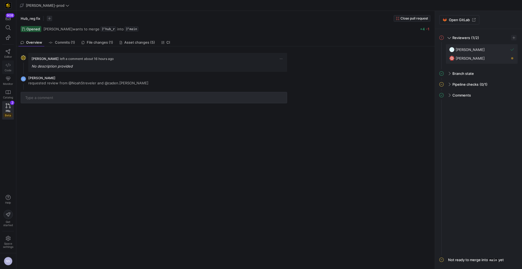
click at [7, 66] on icon at bounding box center [8, 65] width 5 height 5
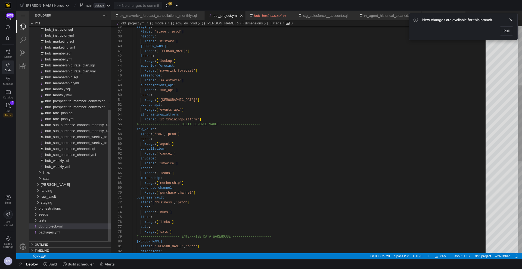
scroll to position [10, 37]
click at [164, 4] on span "button" at bounding box center [167, 5] width 7 height 7
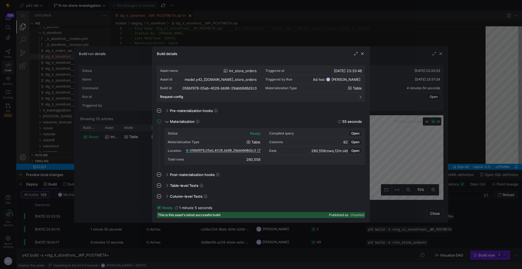
scroll to position [49, 0]
click at [233, 34] on div at bounding box center [261, 134] width 522 height 269
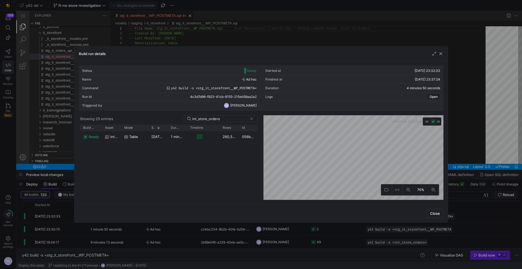
click at [234, 31] on div at bounding box center [261, 134] width 522 height 269
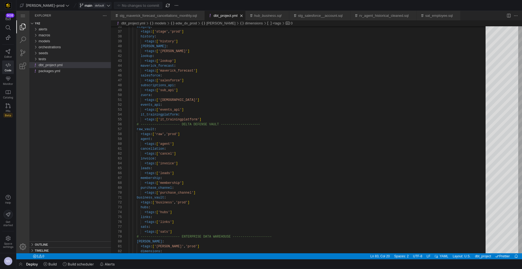
click at [93, 6] on span "default" at bounding box center [99, 5] width 12 height 4
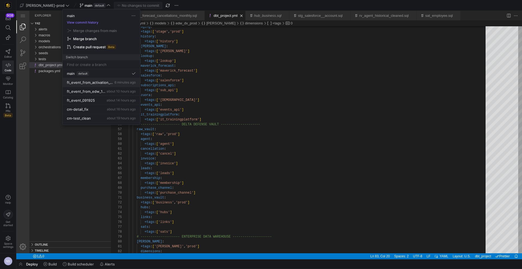
click at [108, 82] on span "ft_event_from_activation_100325" at bounding box center [90, 82] width 46 height 4
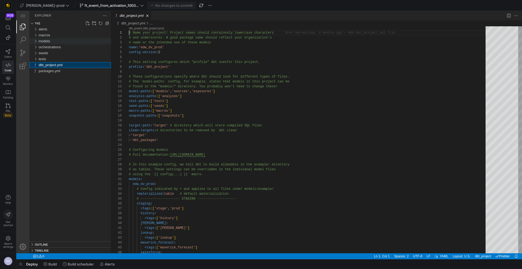
click at [53, 41] on div "models" at bounding box center [75, 41] width 72 height 6
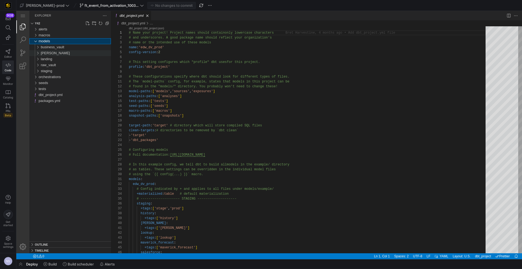
click at [53, 56] on div "[PERSON_NAME]" at bounding box center [76, 53] width 70 height 6
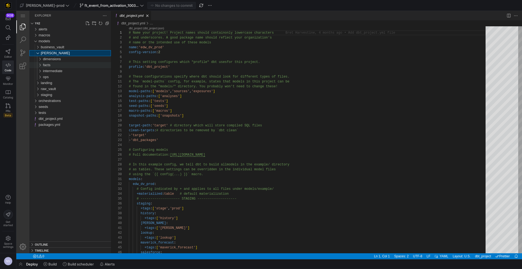
click at [50, 65] on span "facts" at bounding box center [46, 65] width 7 height 4
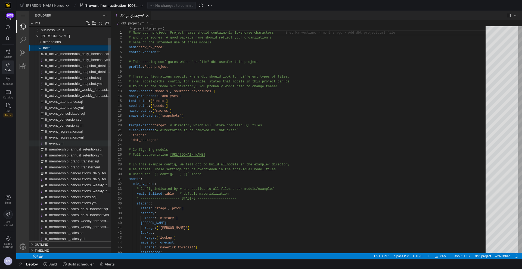
click at [70, 143] on div "ft_event.yml" at bounding box center [78, 144] width 66 height 6
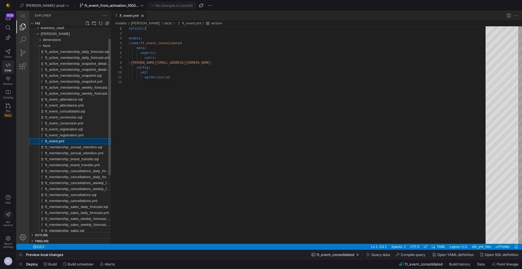
scroll to position [49, 0]
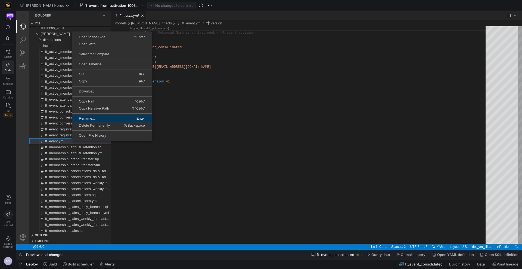
click at [89, 117] on span "Rename..." at bounding box center [91, 119] width 39 height 4
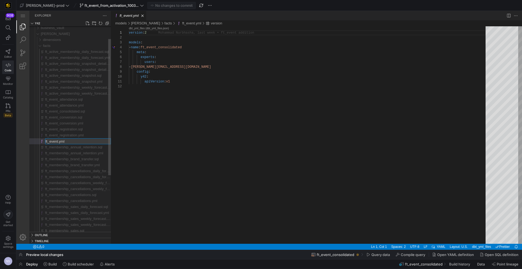
click at [58, 142] on input "ft_event.yml" at bounding box center [77, 141] width 65 height 5
type input "ft_event_consolidated.yml"
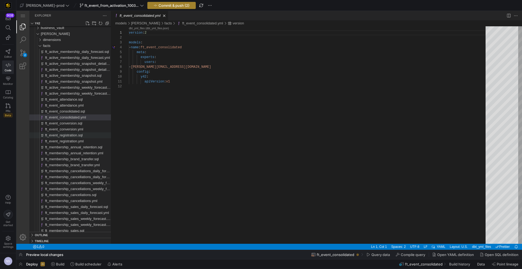
click at [158, 5] on span "Commit & push (2)" at bounding box center [173, 5] width 31 height 4
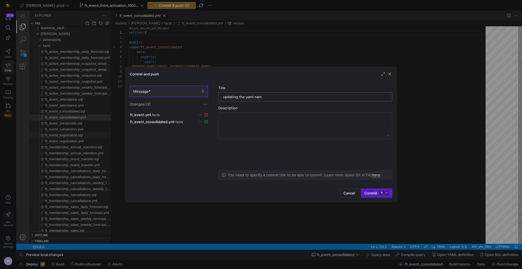
type input "updating the yaml name"
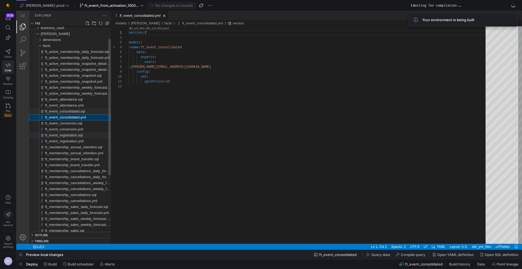
click at [82, 110] on span "ft_event_consolidated.sql" at bounding box center [65, 111] width 40 height 4
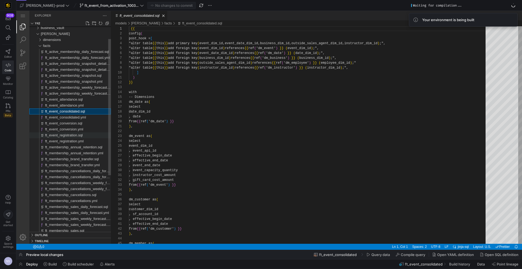
scroll to position [29, 0]
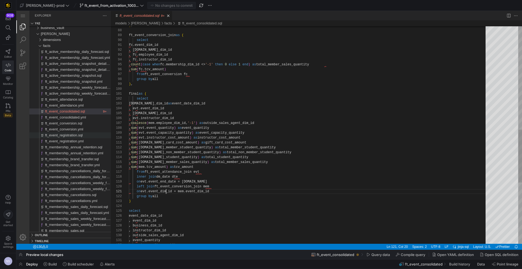
click at [166, 193] on div "fc.event_dim_id ft_event_conversion_join as ( select ) , , fc.business_dim_id ,…" at bounding box center [309, 49] width 360 height 893
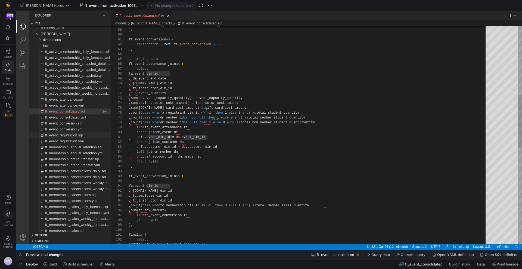
click at [151, 175] on div "fc.event_dim_id ft_event_conversion_join as ( select ) , , fc.business_dim_id ,…" at bounding box center [309, 190] width 360 height 893
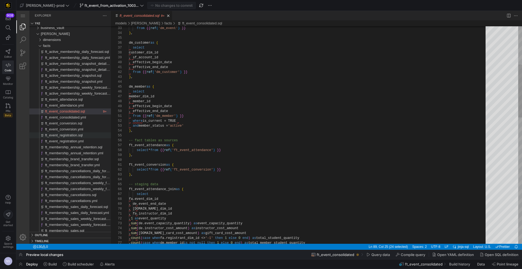
type textarea "ft_event_conversion as ( select * from {{ ref('ft_event_conversion') }} ), -- s…"
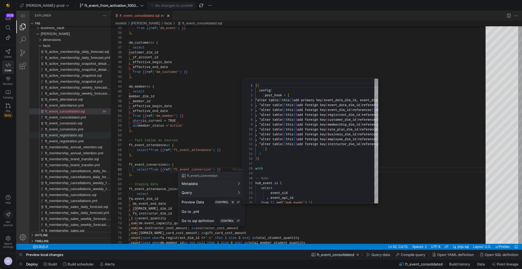
scroll to position [29, 0]
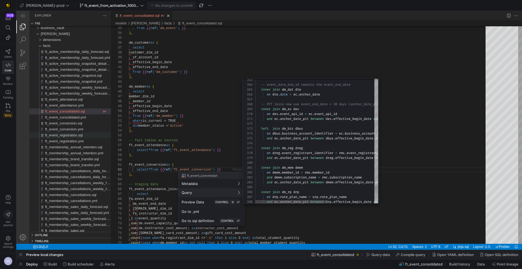
type textarea "and ec.anchor_date_pit between dev.effective_begin_date and dev.effective_end_d…"
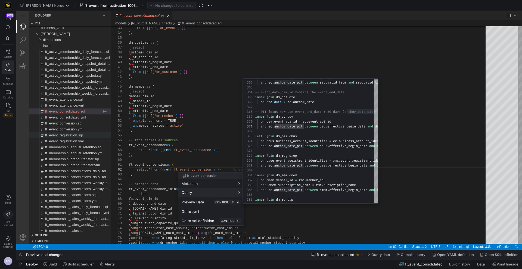
click at [205, 153] on div at bounding box center [261, 134] width 522 height 269
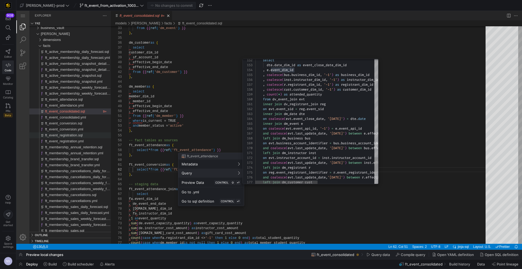
type textarea "inner join dv_registrant_join reg on evt.event_sid = reg.event_sid inner join d…"
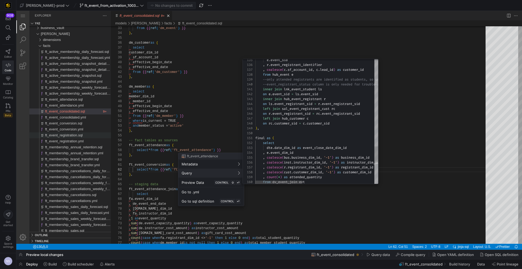
click at [234, 143] on div at bounding box center [261, 134] width 522 height 269
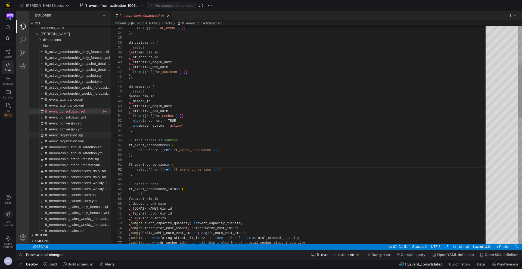
scroll to position [34, 98]
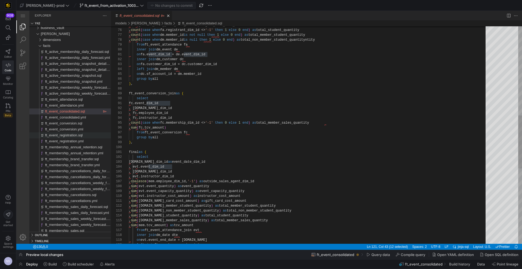
click at [234, 100] on div "left join ft_event_conversion_join mem on evt.event_end_date = dte.date inner j…" at bounding box center [309, 107] width 360 height 893
click at [204, 93] on div "left join ft_event_conversion_join mem on evt.event_end_date = dte.date inner j…" at bounding box center [309, 107] width 360 height 893
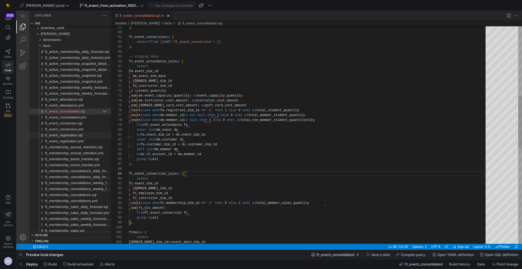
scroll to position [24, 57]
click at [192, 61] on div "dte.date_dim_id as event_date_dim_id select final as ( ) , group by all from ft…" at bounding box center [309, 187] width 360 height 893
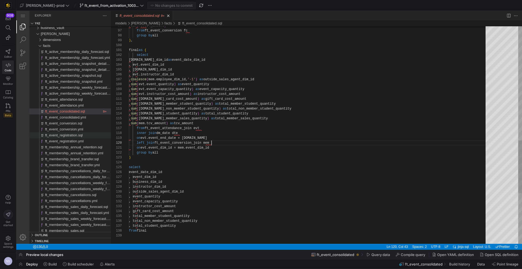
click at [224, 143] on div ", sum ( evt.instructor_cost_amount ) as instructor_cost_amount , sum ( evt.gift…" at bounding box center [309, 5] width 360 height 893
click at [211, 127] on div ", sum ( evt.instructor_cost_amount ) as instructor_cost_amount , sum ( evt.gift…" at bounding box center [309, 5] width 360 height 893
click at [166, 148] on div ", sum ( evt.instructor_cost_amount ) as instructor_cost_amount , sum ( evt.gift…" at bounding box center [309, 5] width 360 height 893
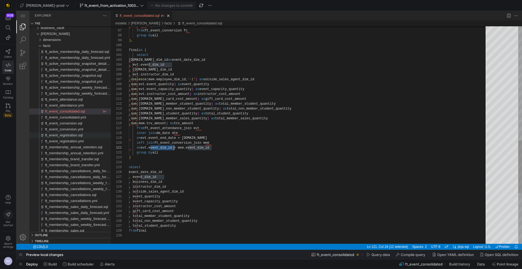
click at [166, 148] on div ", sum ( evt.instructor_cost_amount ) as instructor_cost_amount , sum ( evt.gift…" at bounding box center [309, 5] width 360 height 893
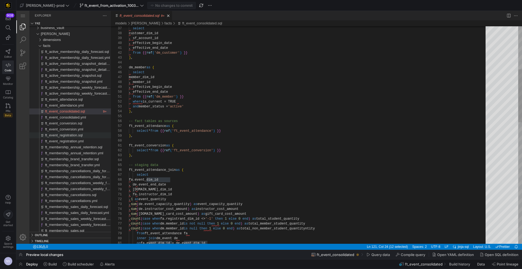
scroll to position [5, 98]
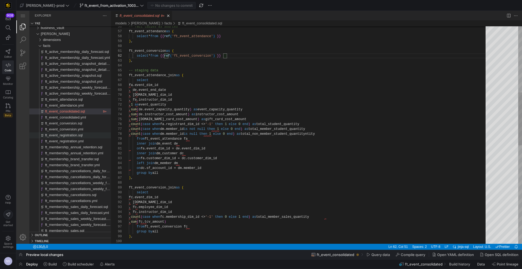
scroll to position [20, 75]
click at [217, 169] on div "on fa.event_dim_id = de.event_dim_id inner join dm_event de from ft_event_atten…" at bounding box center [309, 201] width 360 height 893
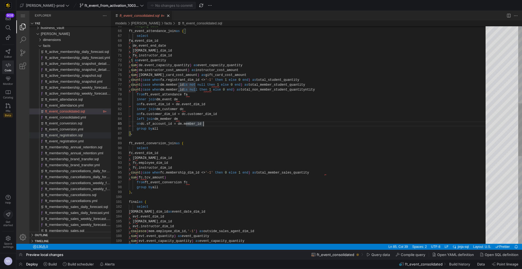
scroll to position [29, 61]
click at [223, 184] on div "on fa.event_dim_id = de.event_dim_id inner join dm_event de from ft_event_atten…" at bounding box center [309, 157] width 360 height 893
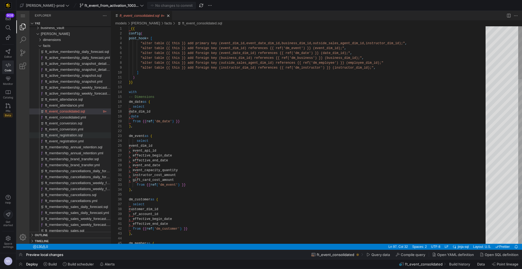
scroll to position [44, 53]
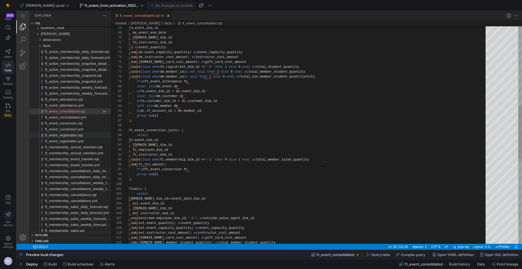
type textarea "on fa.event_dim_id = de.event_dim_id inner join dm_customer dc on fa.customer_d…"
click at [236, 112] on div "fa.event_dim_id , de.event_end_date , fa.business_dim_id , fa.instructor_dim_id…" at bounding box center [309, 144] width 360 height 893
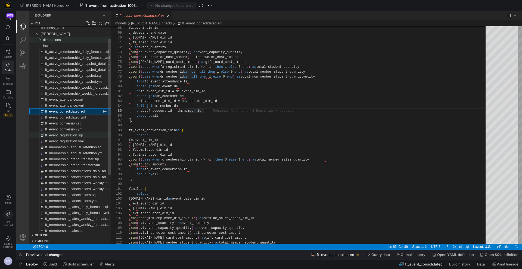
click at [54, 40] on span "dimensions" at bounding box center [52, 40] width 18 height 4
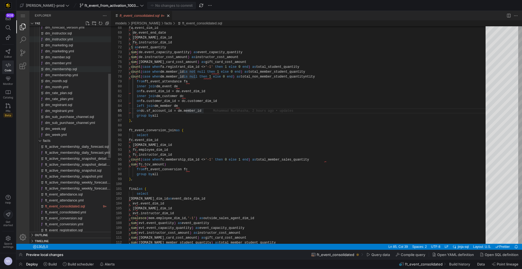
click at [69, 71] on span "dm_membership.sql" at bounding box center [61, 69] width 32 height 4
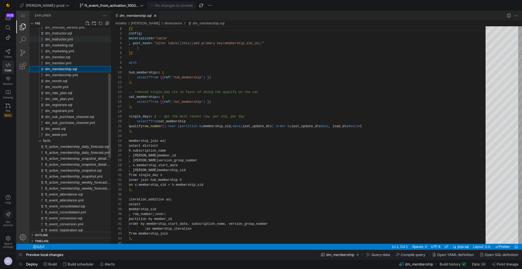
scroll to position [49, 0]
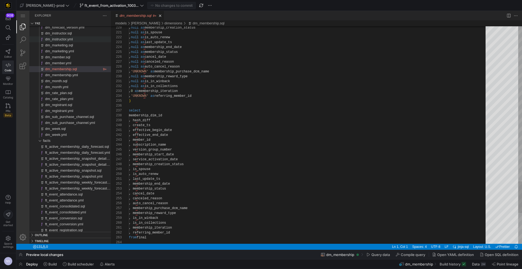
type textarea ", last_update_ts , membership_end_date , membership_status , cancel_date , canc…"
